Goal: Task Accomplishment & Management: Use online tool/utility

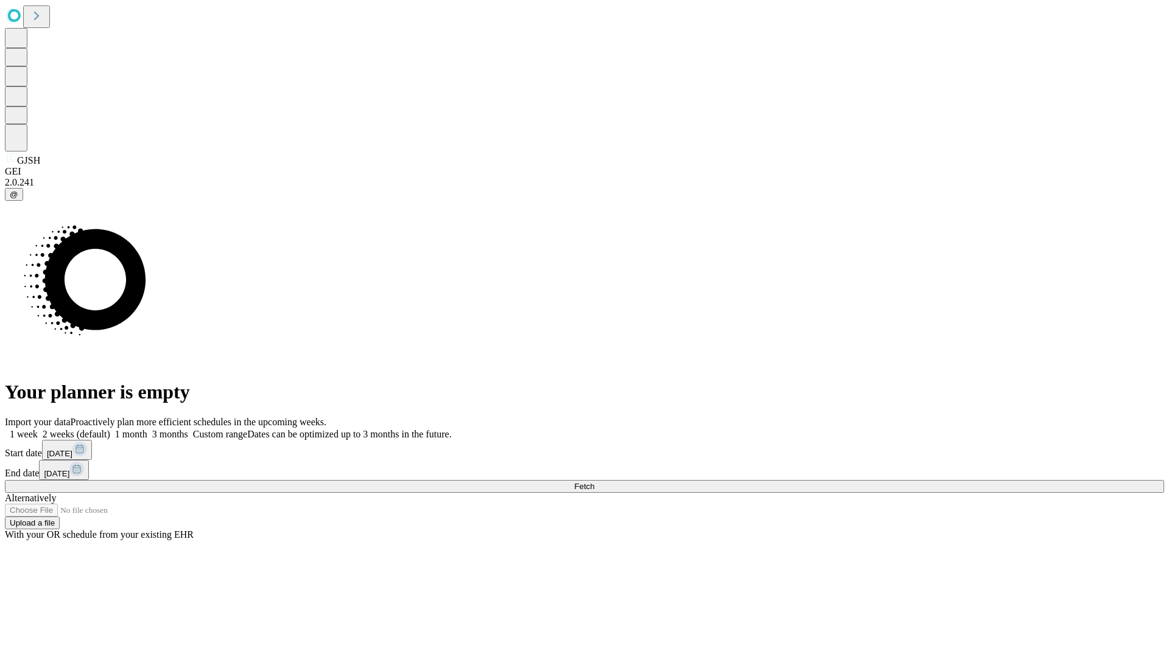
click at [594, 482] on span "Fetch" at bounding box center [584, 486] width 20 height 9
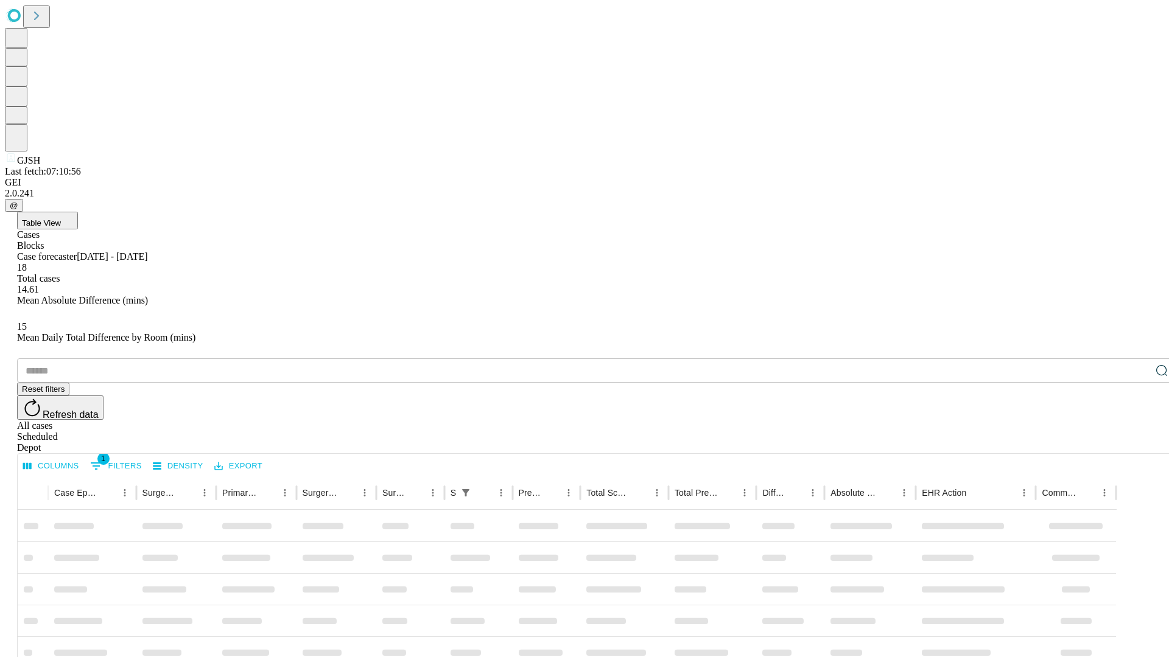
click at [61, 218] on span "Table View" at bounding box center [41, 222] width 39 height 9
